Goal: Task Accomplishment & Management: Complete application form

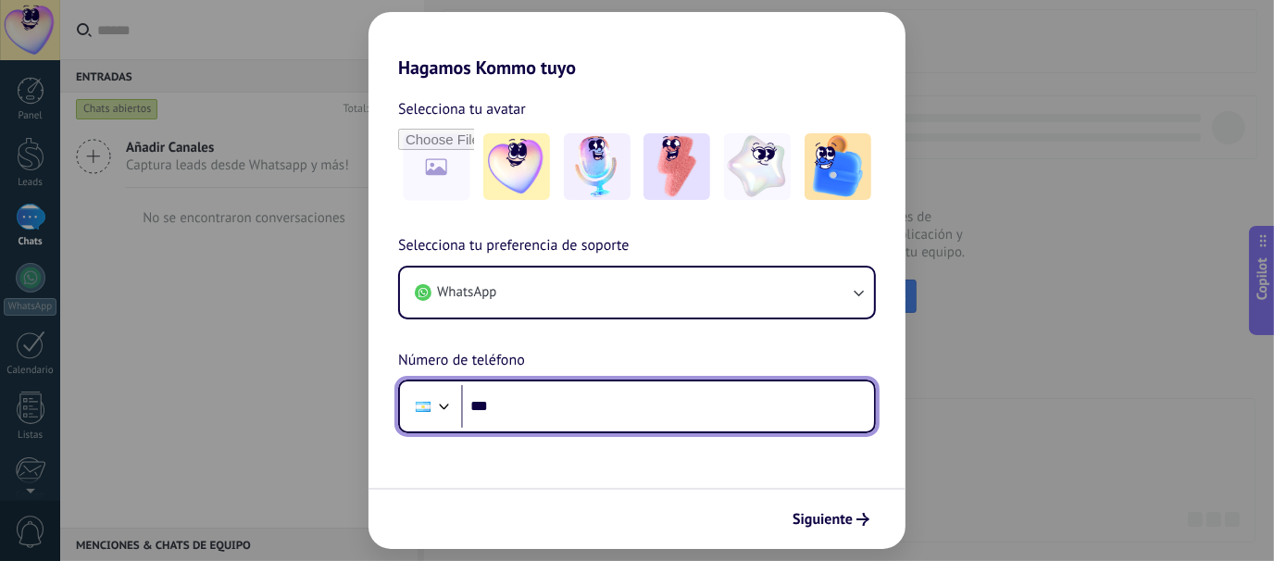
click at [544, 411] on input "***" at bounding box center [667, 406] width 413 height 43
click at [430, 408] on div at bounding box center [423, 406] width 35 height 39
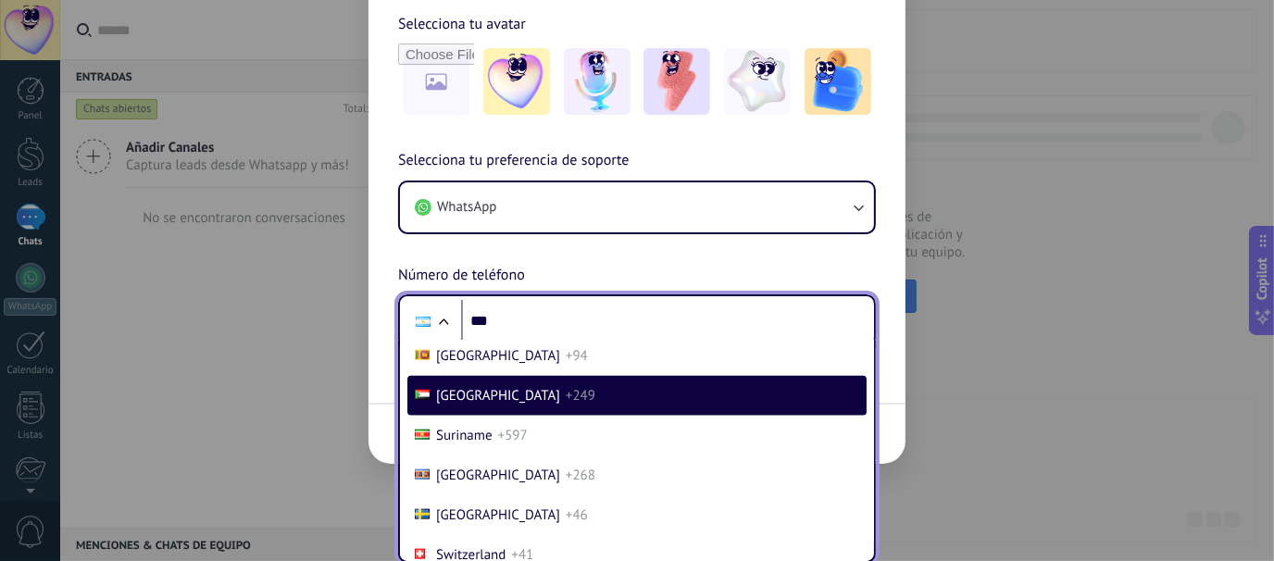
scroll to position [8015, 0]
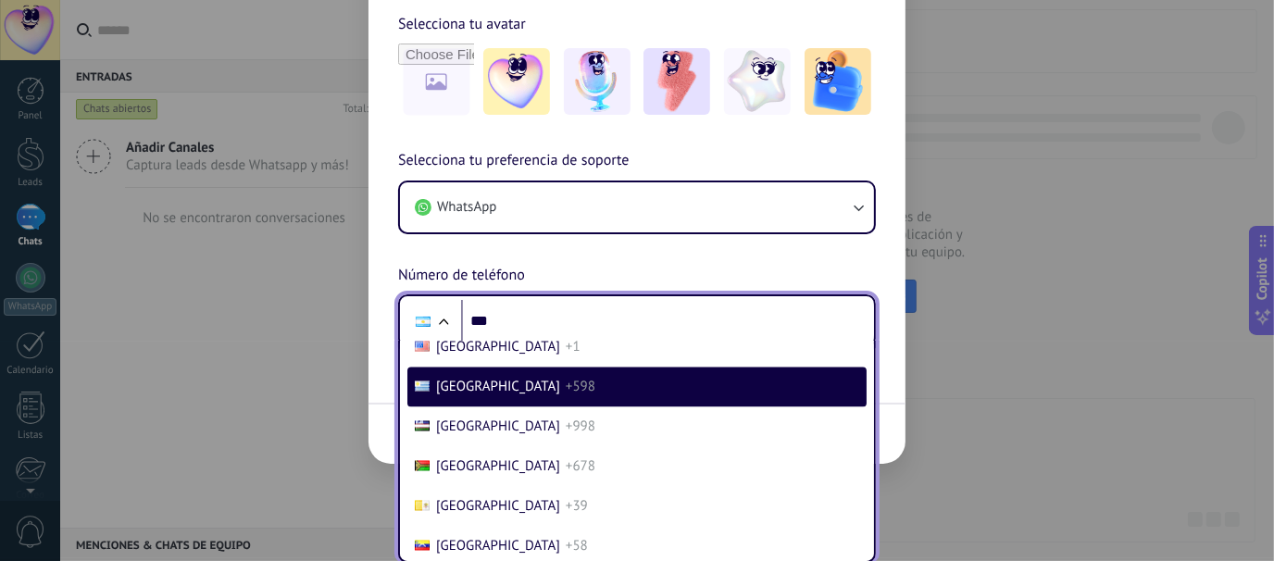
click at [458, 396] on span "[GEOGRAPHIC_DATA]" at bounding box center [498, 388] width 124 height 18
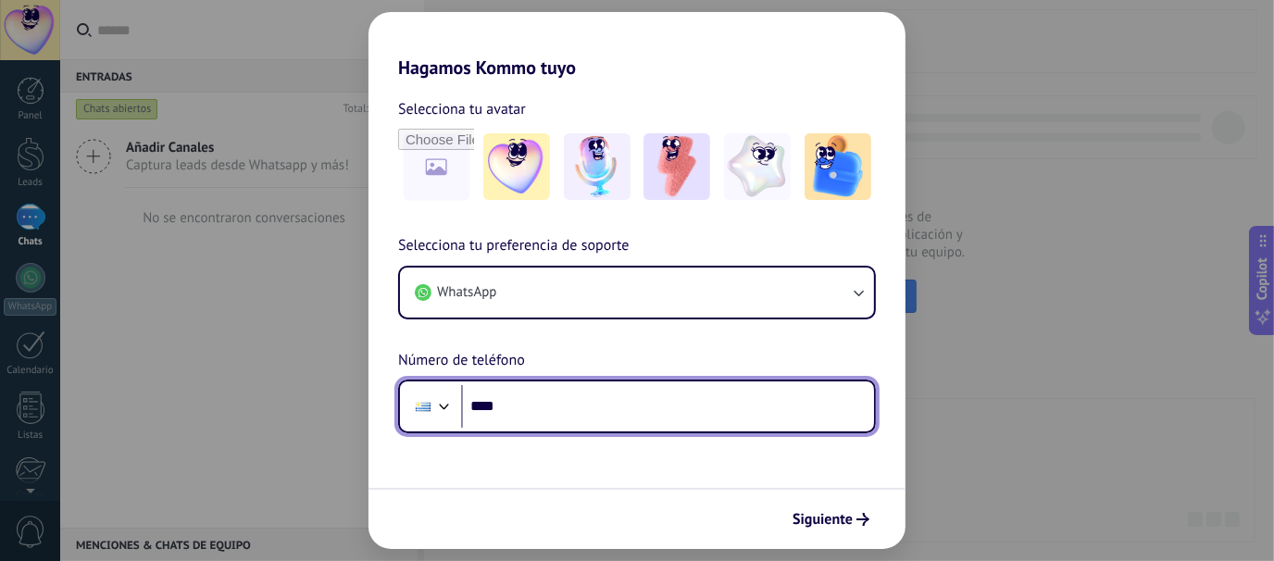
scroll to position [0, 0]
click at [523, 410] on input "***" at bounding box center [667, 406] width 413 height 43
paste input "**********"
type input "**********"
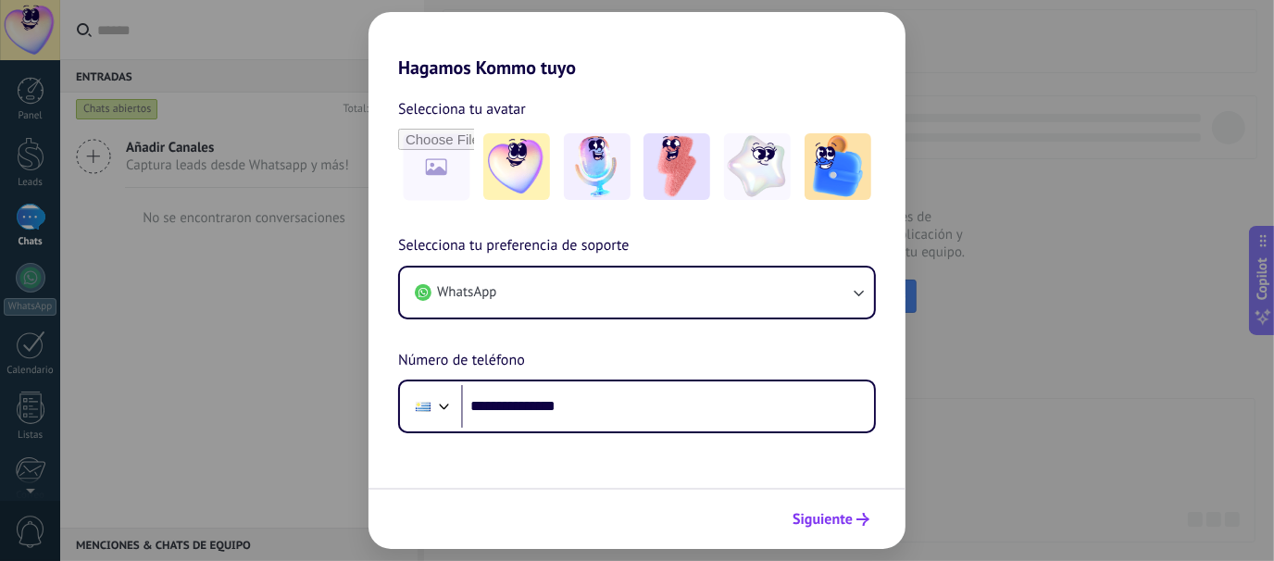
click at [840, 524] on span "Siguiente" at bounding box center [823, 519] width 60 height 13
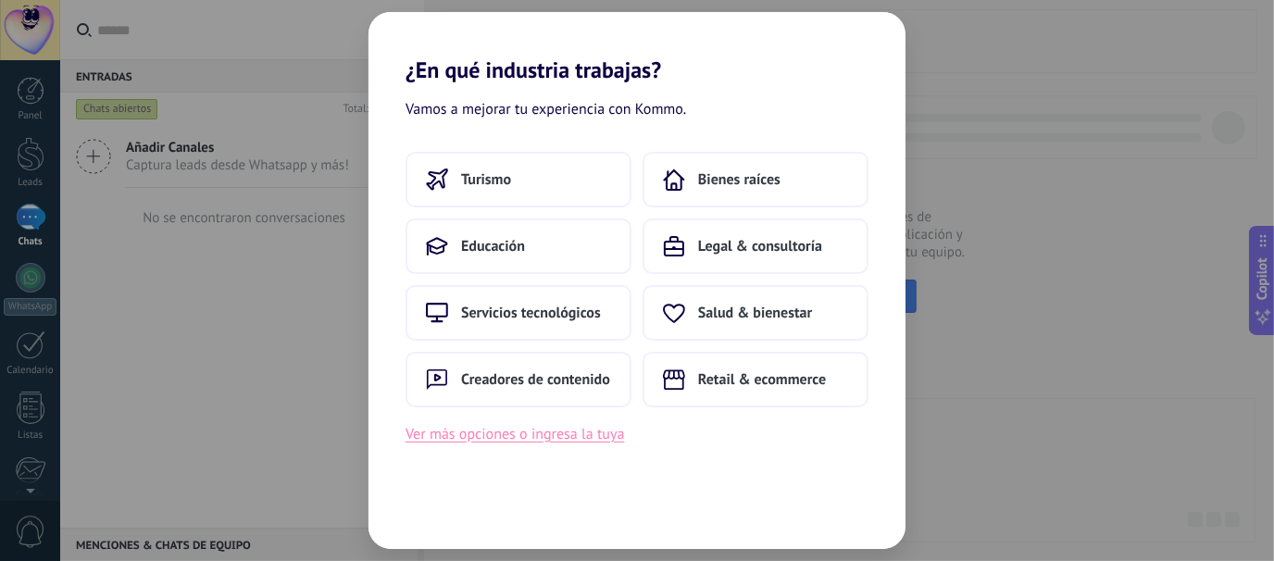
click at [520, 435] on button "Ver más opciones o ingresa la tuya" at bounding box center [515, 434] width 219 height 24
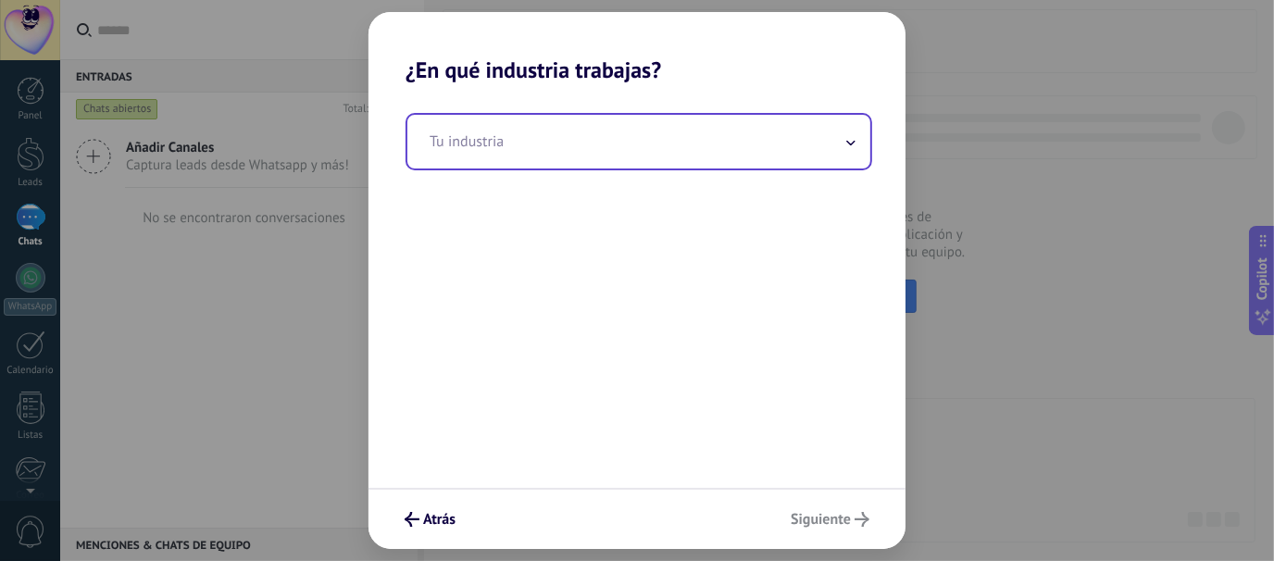
click at [500, 152] on input "text" at bounding box center [638, 142] width 463 height 54
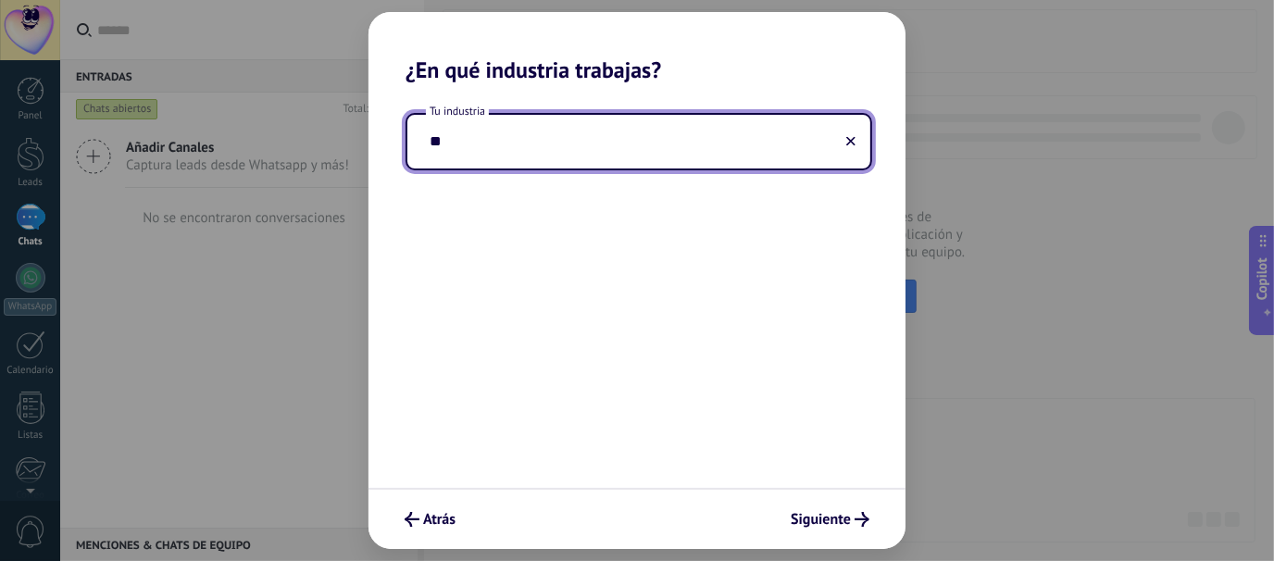
type input "*"
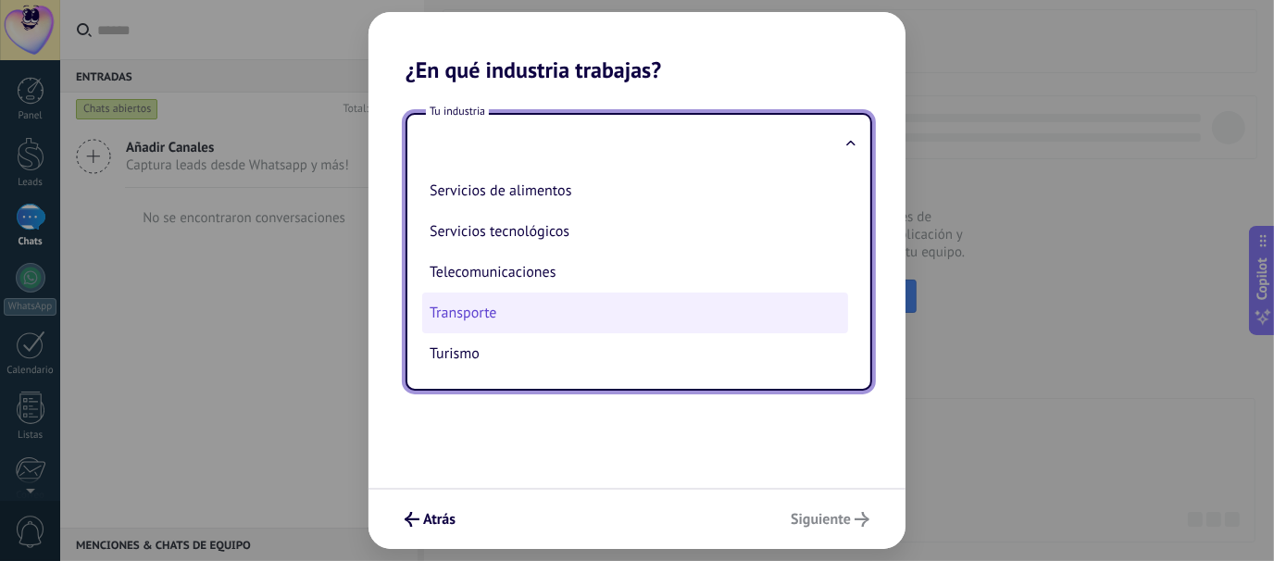
scroll to position [310, 0]
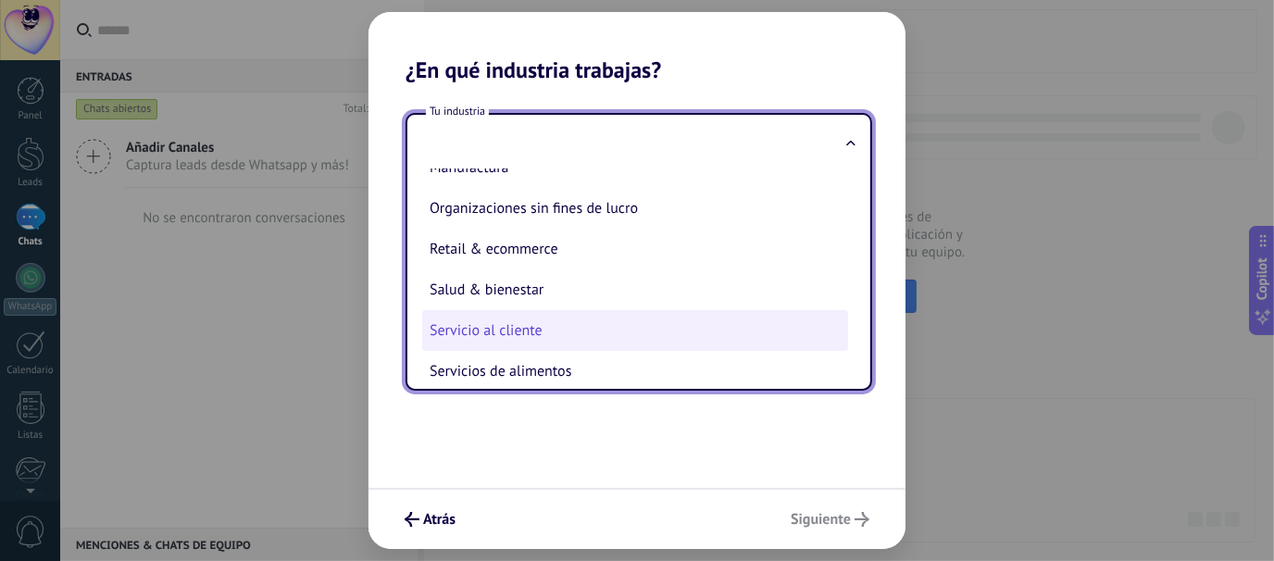
click at [533, 344] on li "Servicio al cliente" at bounding box center [635, 330] width 426 height 41
type input "**********"
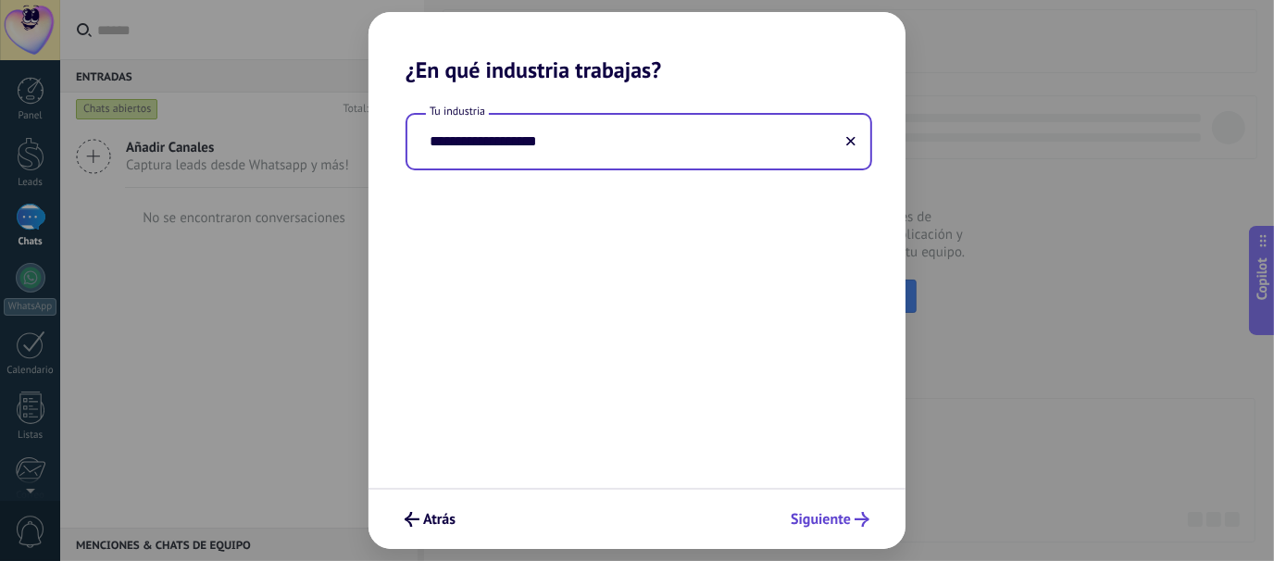
click at [856, 528] on button "Siguiente" at bounding box center [829, 519] width 95 height 31
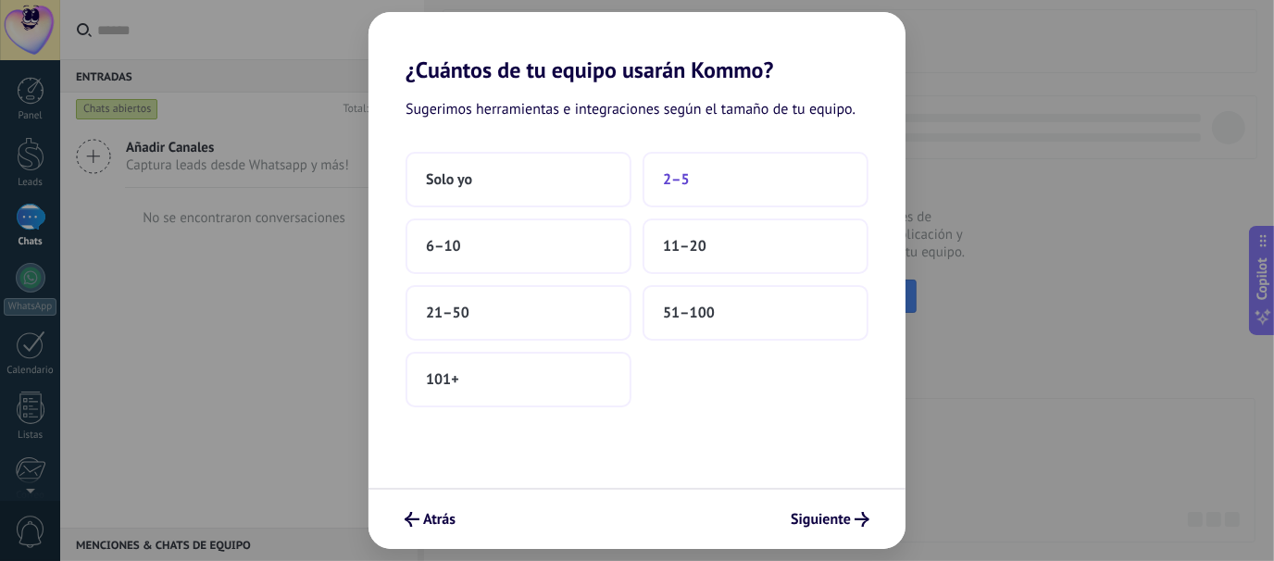
click at [683, 187] on span "2–5" at bounding box center [676, 179] width 27 height 19
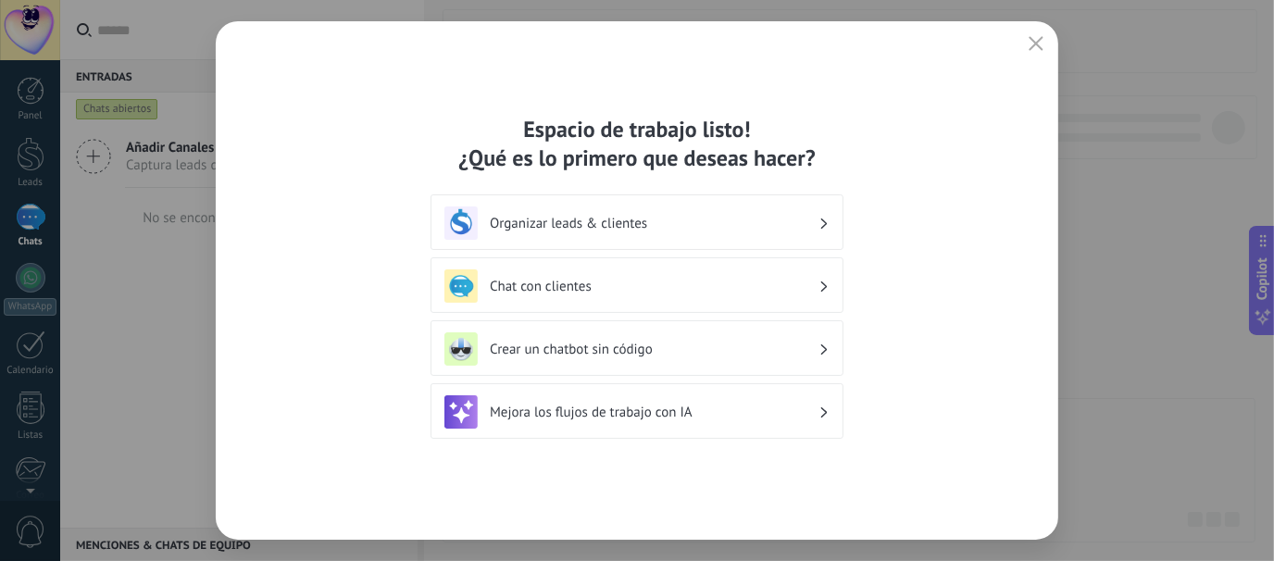
click at [591, 288] on h3 "Chat con clientes" at bounding box center [654, 287] width 329 height 18
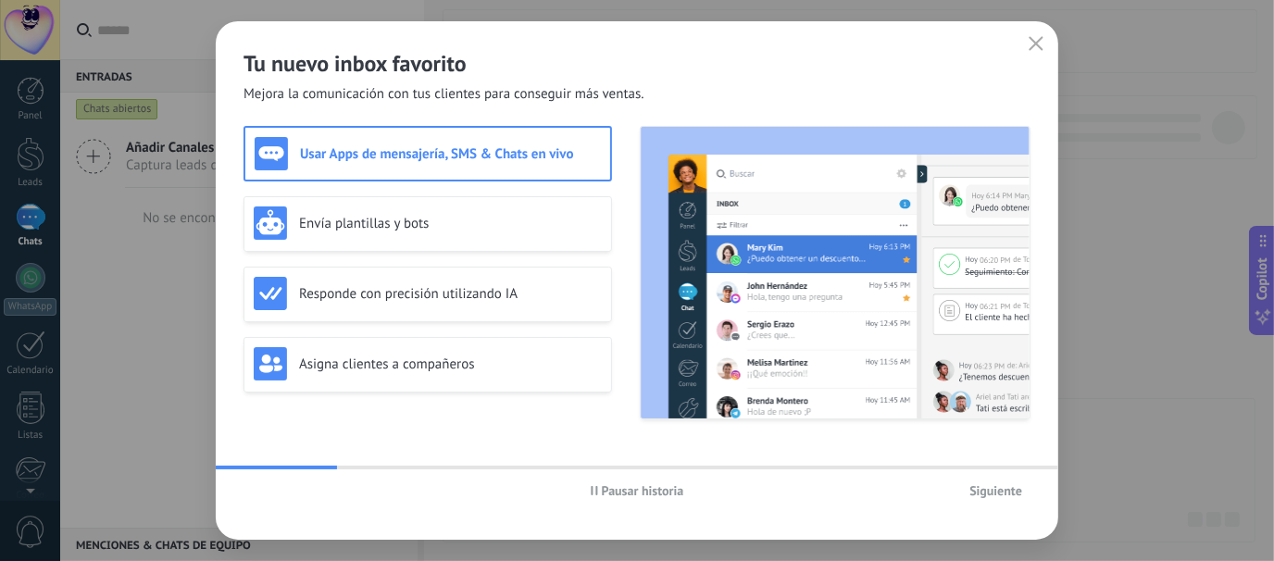
click at [991, 495] on span "Siguiente" at bounding box center [995, 490] width 53 height 13
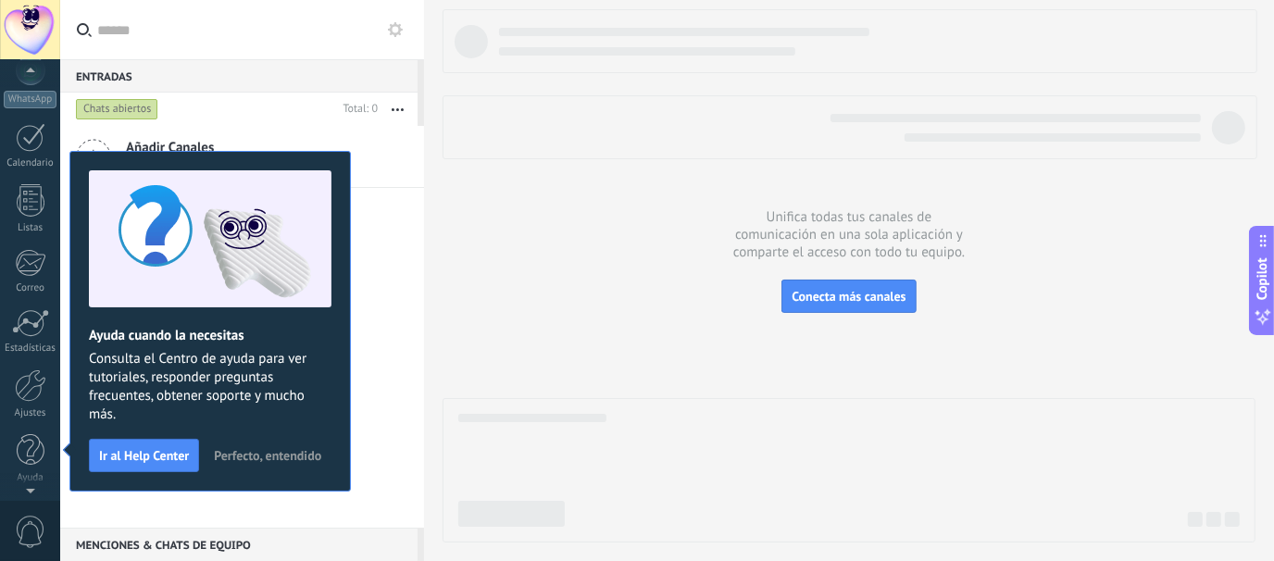
scroll to position [0, 0]
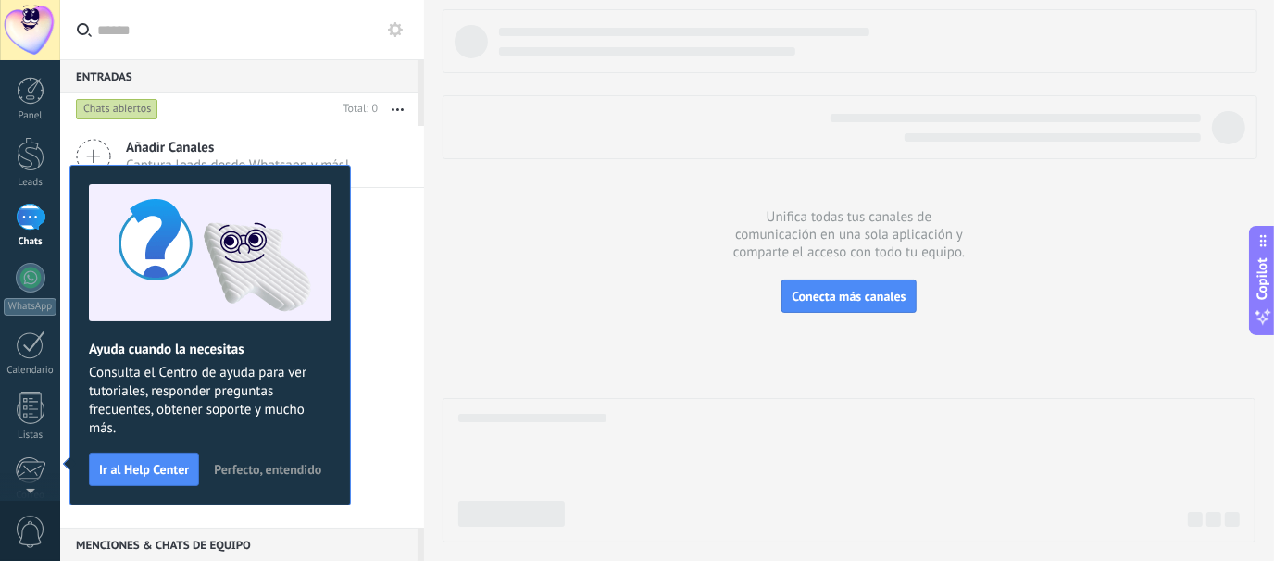
click at [507, 423] on div at bounding box center [849, 470] width 813 height 144
click at [281, 470] on span "Perfecto, entendido" at bounding box center [267, 469] width 107 height 13
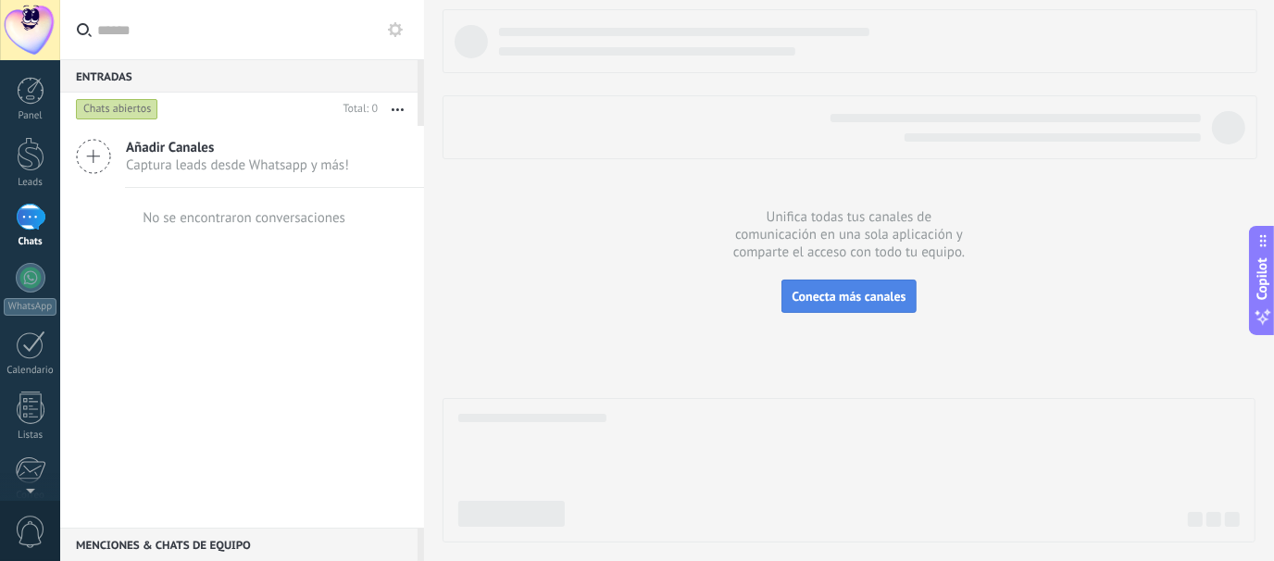
click at [856, 294] on span "Conecta más canales" at bounding box center [849, 296] width 114 height 17
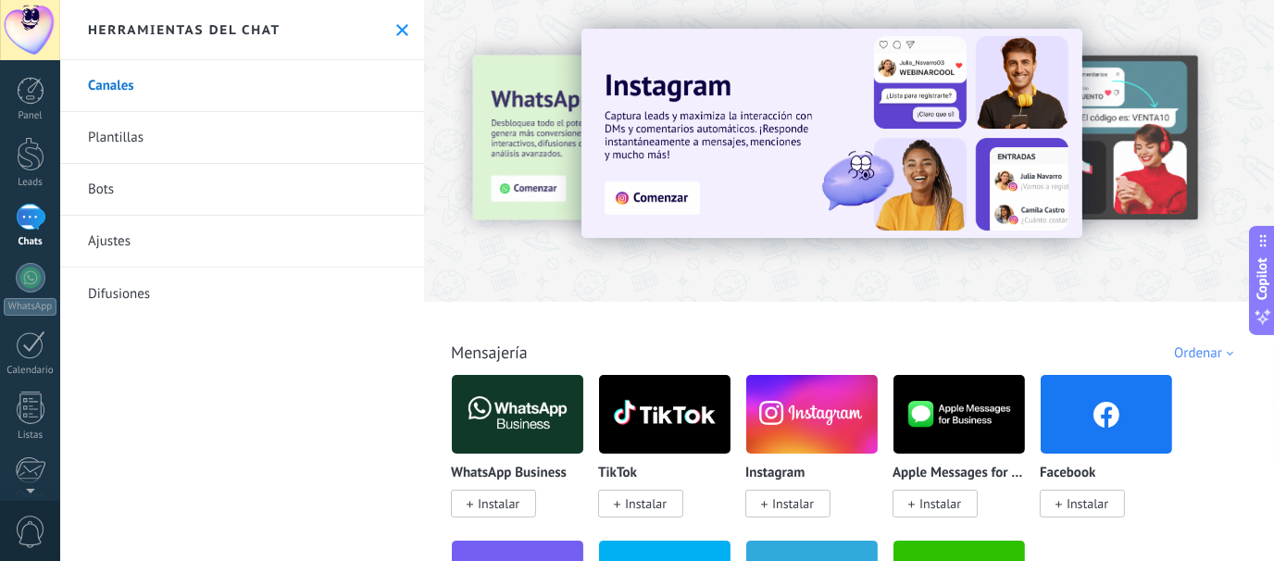
click at [24, 230] on div at bounding box center [31, 217] width 30 height 27
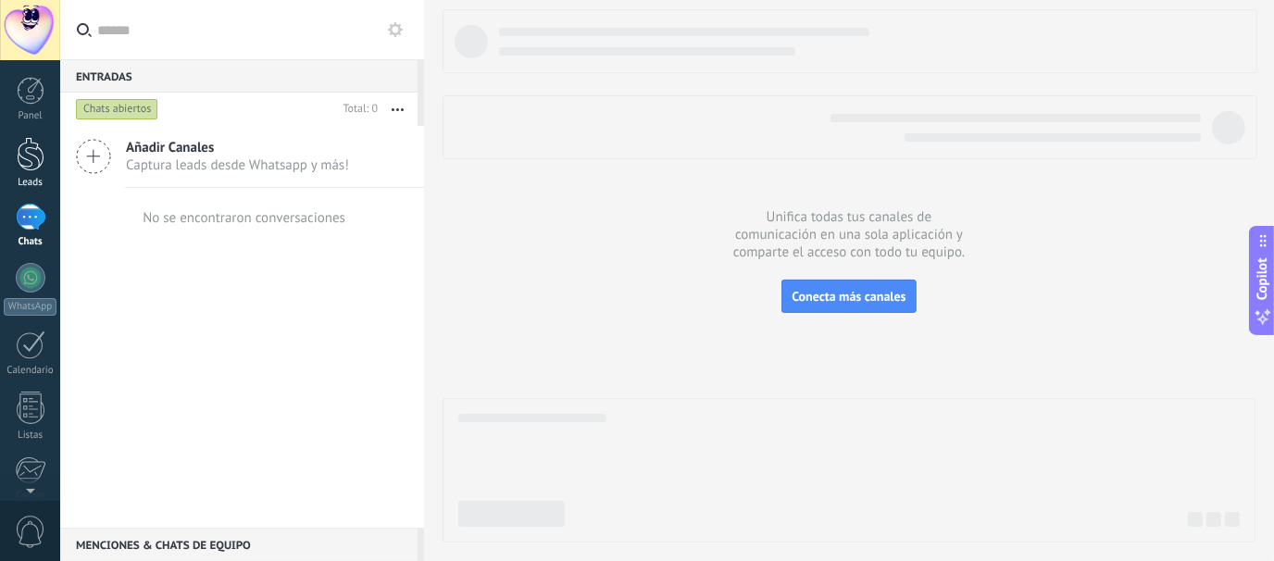
click at [25, 169] on div at bounding box center [31, 154] width 28 height 34
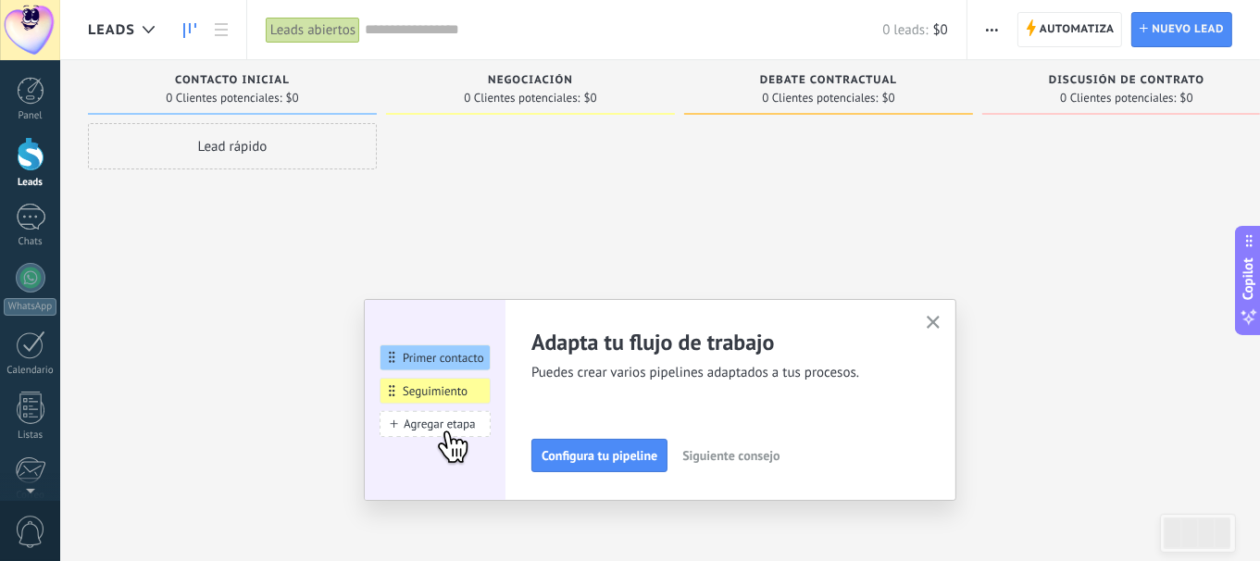
click at [940, 319] on icon "button" at bounding box center [934, 323] width 14 height 14
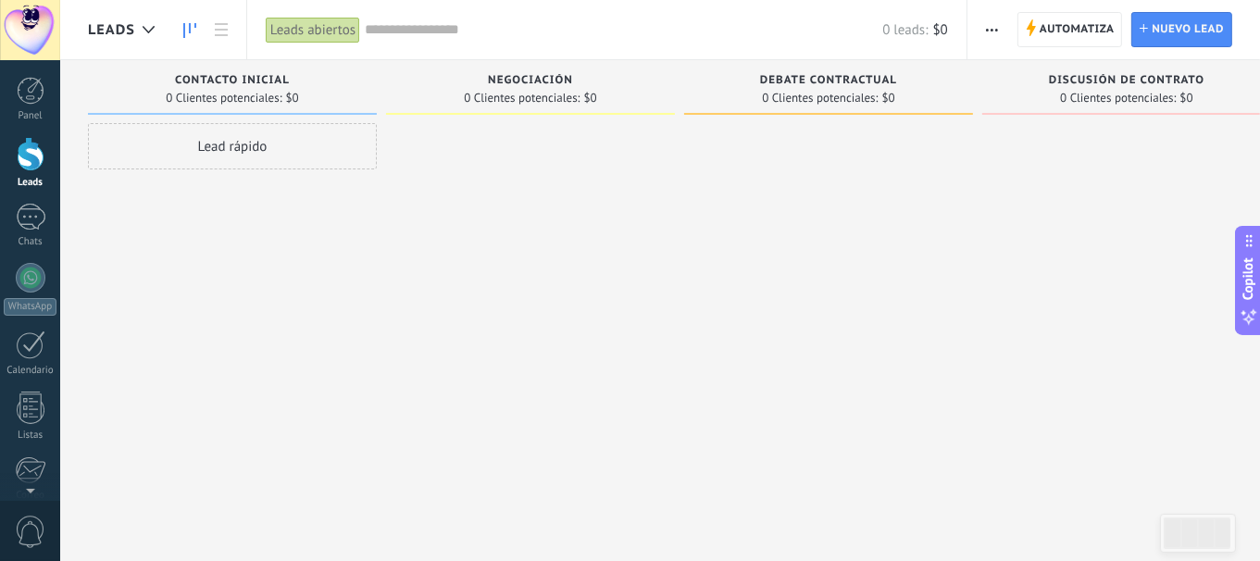
click at [196, 75] on span "Contacto inicial" at bounding box center [232, 80] width 115 height 13
click at [215, 75] on span "Contacto inicial" at bounding box center [232, 80] width 115 height 13
click at [173, 85] on div "Contacto inicial" at bounding box center [232, 82] width 270 height 16
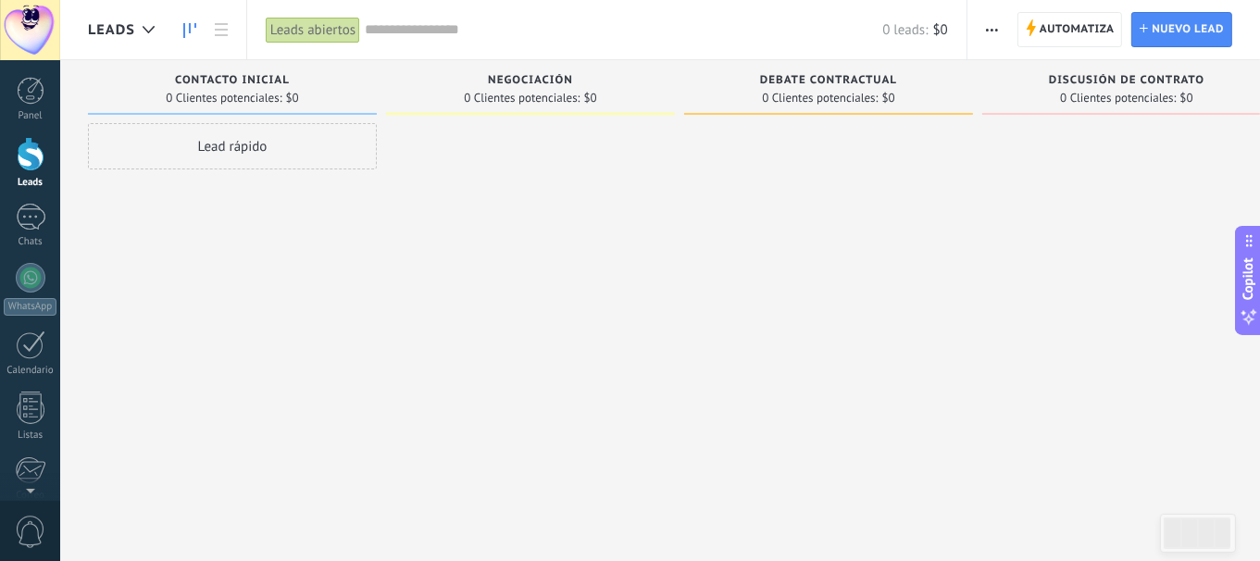
drag, startPoint x: 172, startPoint y: 81, endPoint x: 258, endPoint y: 75, distance: 86.3
click at [270, 75] on div "Contacto inicial" at bounding box center [232, 82] width 270 height 16
drag, startPoint x: 169, startPoint y: 75, endPoint x: 314, endPoint y: 69, distance: 144.6
click at [314, 69] on div "Contacto inicial 0 Clientes potenciales: $0" at bounding box center [232, 87] width 289 height 55
click at [231, 89] on div "Contacto inicial" at bounding box center [232, 82] width 270 height 16
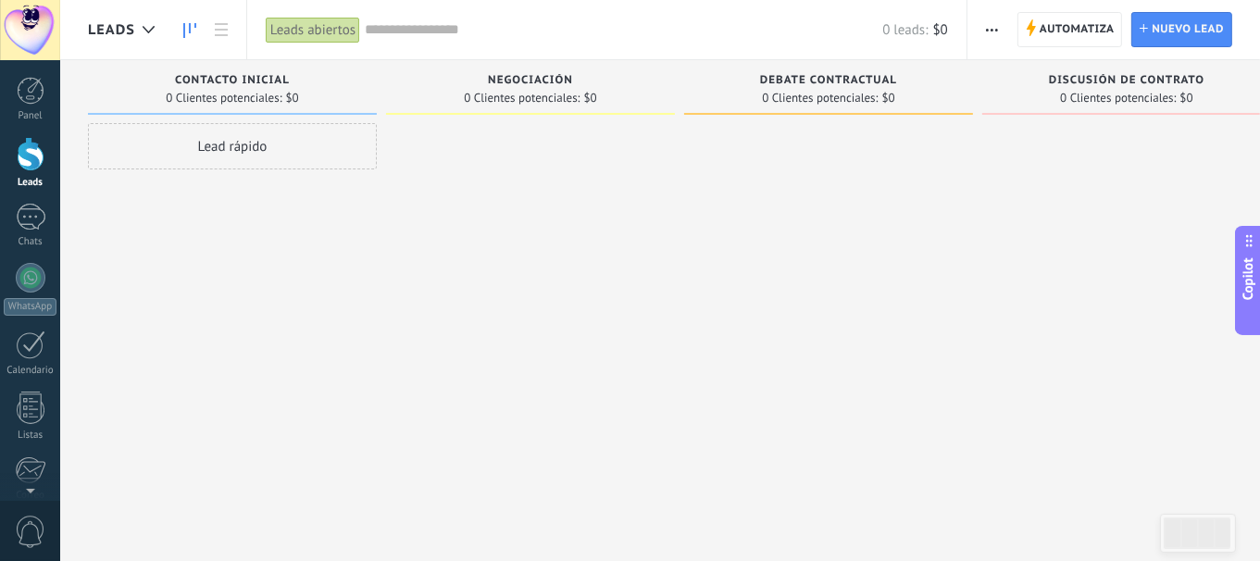
click at [227, 77] on span "Contacto inicial" at bounding box center [232, 80] width 115 height 13
click at [172, 79] on div "Contacto inicial" at bounding box center [232, 82] width 270 height 16
click at [163, 74] on div "Contacto inicial" at bounding box center [232, 82] width 270 height 16
